Goal: Information Seeking & Learning: Check status

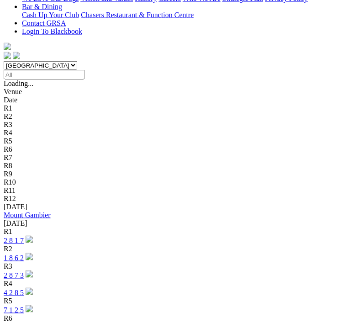
scroll to position [267, 0]
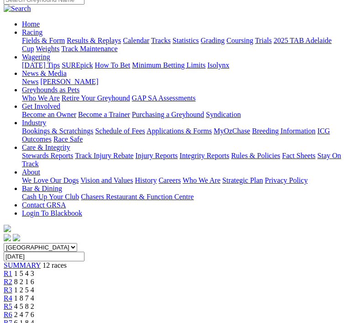
scroll to position [80, 0]
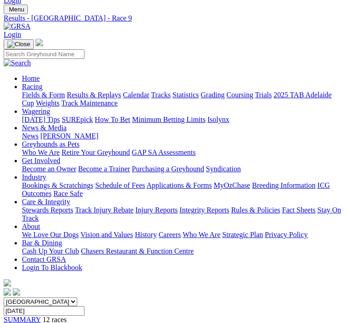
scroll to position [25, 0]
